Goal: Book appointment/travel/reservation

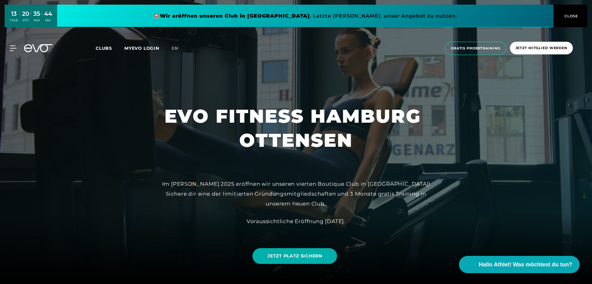
drag, startPoint x: 349, startPoint y: 222, endPoint x: 160, endPoint y: 194, distance: 190.9
click at [160, 194] on div "Im [PERSON_NAME] 2025 eröffnen wir unseren vierten Boutique Club in [GEOGRAPHIC…" at bounding box center [296, 202] width 278 height 47
click at [156, 182] on div at bounding box center [156, 182] width 0 height 0
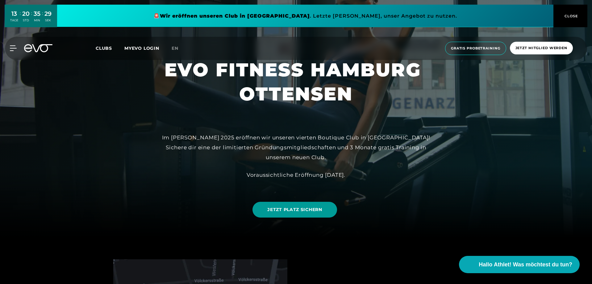
scroll to position [31, 0]
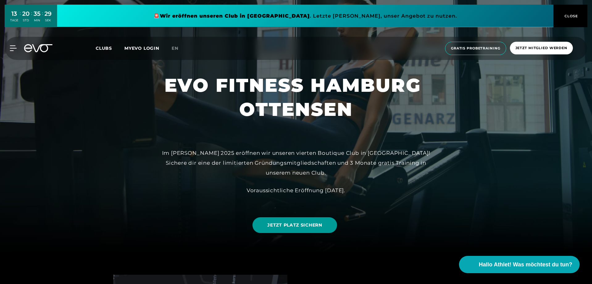
click at [286, 228] on span "JETZT PLATZ SICHERN" at bounding box center [294, 225] width 55 height 6
click at [573, 19] on button "CLOSE" at bounding box center [570, 16] width 34 height 23
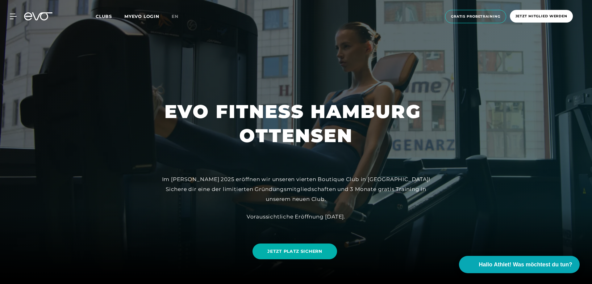
scroll to position [0, 0]
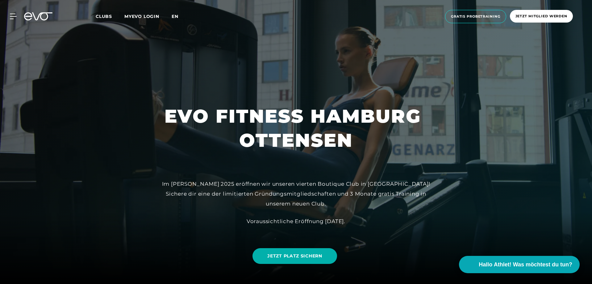
click at [177, 14] on span "en" at bounding box center [175, 17] width 7 height 6
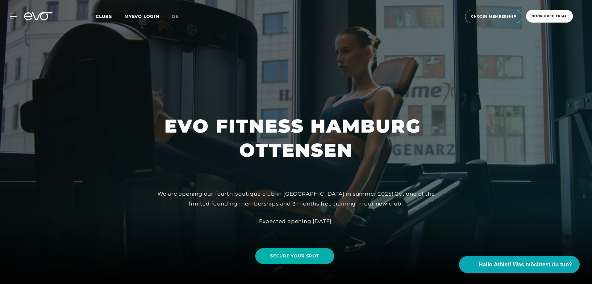
click at [467, 144] on div at bounding box center [296, 142] width 592 height 284
click at [535, 15] on span "book free trial" at bounding box center [549, 16] width 36 height 5
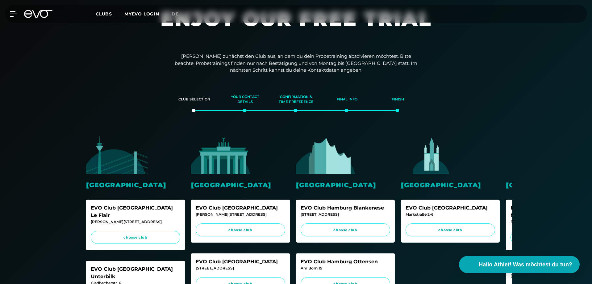
scroll to position [62, 0]
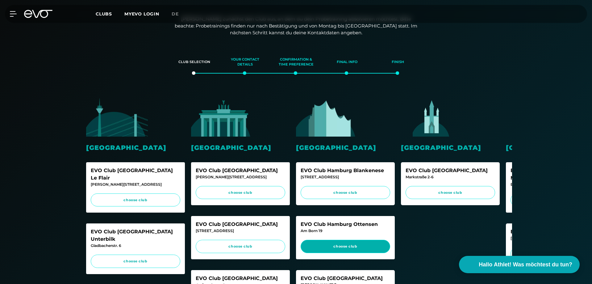
click at [337, 246] on span "choose club" at bounding box center [345, 245] width 78 height 5
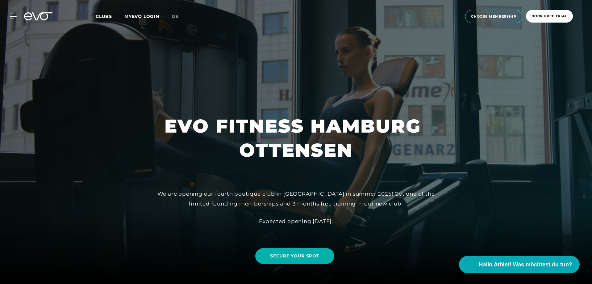
scroll to position [31, 0]
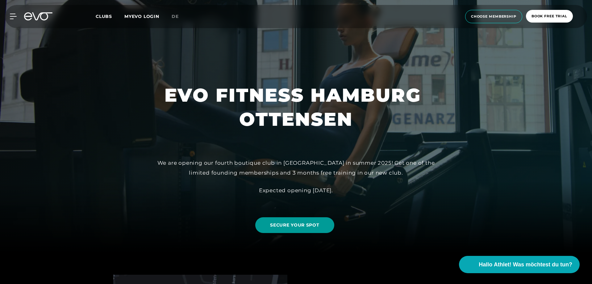
click at [286, 226] on span "SECURE YOUR SPOT" at bounding box center [294, 225] width 49 height 6
